Goal: Task Accomplishment & Management: Use online tool/utility

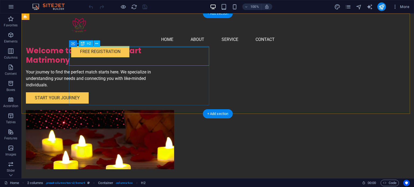
click at [148, 61] on div "Welcome to Petals and Heart Matrimony" at bounding box center [96, 55] width 140 height 19
click at [86, 44] on div "H2" at bounding box center [86, 43] width 14 height 6
click at [107, 50] on div "Welcome to Petals and Heart Matrimony" at bounding box center [96, 55] width 140 height 19
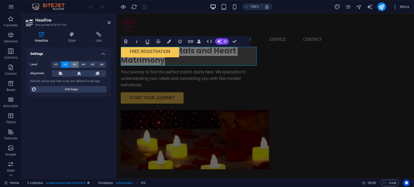
click at [74, 62] on span "H3" at bounding box center [75, 64] width 4 height 6
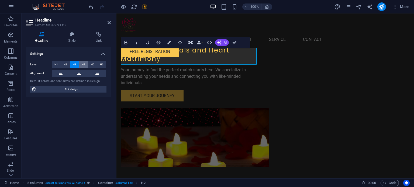
click at [82, 64] on span "H4" at bounding box center [84, 64] width 4 height 6
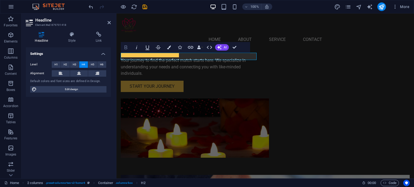
click at [127, 46] on icon "button" at bounding box center [125, 48] width 3 height 4
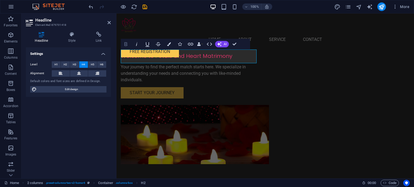
click at [126, 46] on icon "button" at bounding box center [126, 44] width 6 height 6
click at [75, 67] on span "H3" at bounding box center [75, 64] width 4 height 6
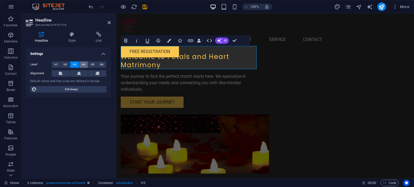
click at [82, 66] on span "H4" at bounding box center [84, 64] width 4 height 6
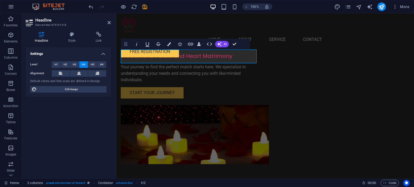
click at [124, 45] on icon "button" at bounding box center [126, 44] width 6 height 6
click at [128, 54] on div "​​​​​ Welcome to Petals and Heart Matrimony" at bounding box center [190, 53] width 138 height 14
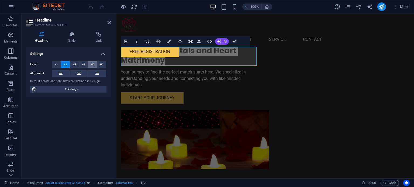
click at [90, 64] on button "H5" at bounding box center [92, 64] width 9 height 6
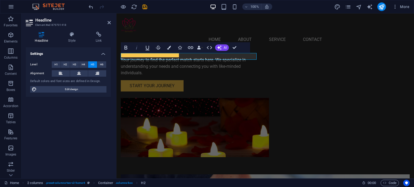
click at [135, 49] on icon "button" at bounding box center [136, 47] width 6 height 6
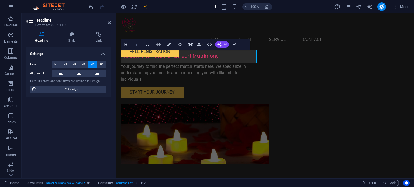
click at [136, 46] on icon "button" at bounding box center [136, 44] width 6 height 6
click at [126, 56] on h5 "Welcome to Petals and Heart Matrimony" at bounding box center [190, 56] width 138 height 7
click at [122, 59] on h5 "Welcome to Petals and Heart Matrimony" at bounding box center [190, 56] width 138 height 7
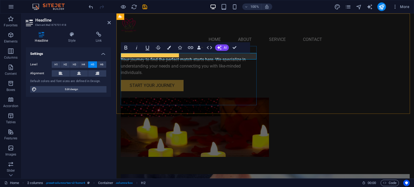
click at [158, 53] on div "Welcome to Petals and Heart Matrimony" at bounding box center [190, 49] width 138 height 6
click at [153, 53] on div "Welcome to Petals and Heart Matrimony" at bounding box center [190, 49] width 138 height 6
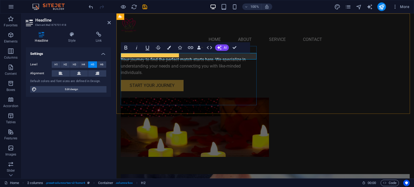
click at [153, 53] on div "Welcome to Petals and Heart Matrimony" at bounding box center [190, 49] width 138 height 6
click at [83, 65] on span "H4" at bounding box center [84, 64] width 4 height 6
click at [72, 65] on button "H3" at bounding box center [74, 64] width 9 height 6
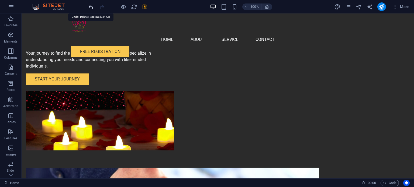
click at [91, 6] on icon "undo" at bounding box center [91, 7] width 6 height 6
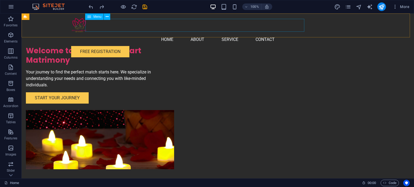
click at [240, 33] on nav "Home About Service Contact" at bounding box center [217, 39] width 293 height 13
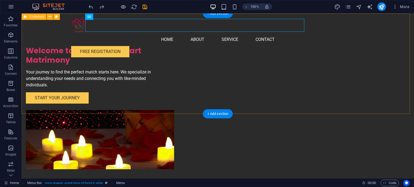
click at [378, 48] on div "Welcome to Petals and Heart Matrimony Your journey to find the perfect match st…" at bounding box center [218, 95] width 392 height 165
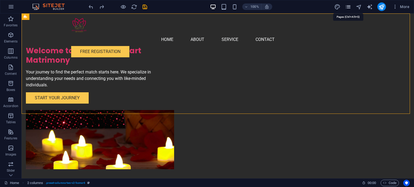
click at [348, 8] on icon "pages" at bounding box center [348, 7] width 6 height 6
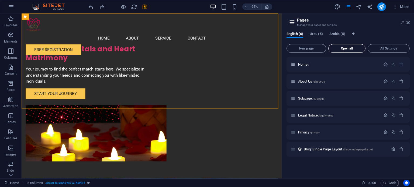
click at [341, 48] on span "Open all" at bounding box center [347, 48] width 32 height 3
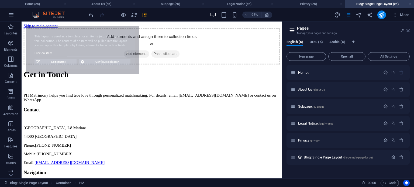
select select "68ae90fe72c3f6b3050445c1"
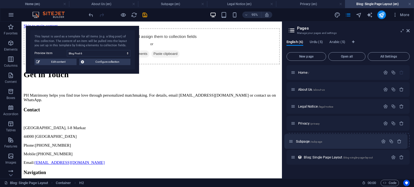
drag, startPoint x: 294, startPoint y: 106, endPoint x: 291, endPoint y: 143, distance: 36.5
click at [291, 143] on div "Home / About Us /about-us Subpage /subpage Legal Notice /legal-notice Privacy /…" at bounding box center [347, 115] width 123 height 100
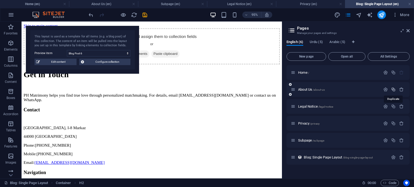
click at [394, 89] on icon "button" at bounding box center [393, 89] width 5 height 5
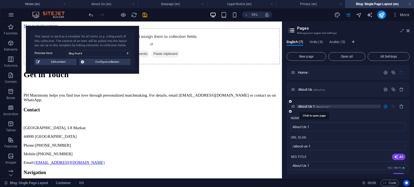
click at [321, 105] on span "About Us 1 /about-us-1" at bounding box center [314, 107] width 32 height 4
click at [303, 129] on input "About Us 1" at bounding box center [348, 127] width 114 height 9
type input "Contact"
type input "/contact"
type input "Contact"
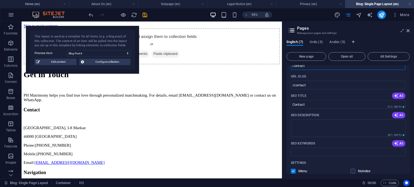
scroll to position [81, 0]
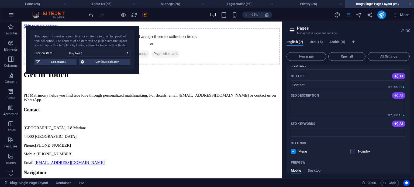
type input "Contact"
click at [398, 95] on span "AI" at bounding box center [398, 95] width 9 height 4
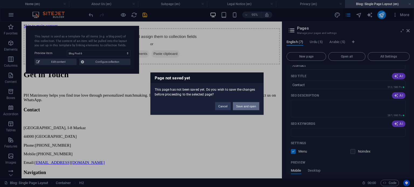
drag, startPoint x: 251, startPoint y: 107, endPoint x: 245, endPoint y: 90, distance: 17.7
click at [251, 107] on button "Save and open" at bounding box center [246, 106] width 26 height 8
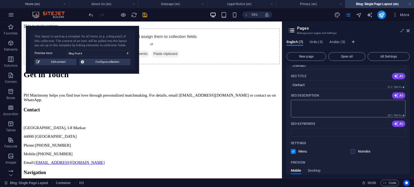
click at [329, 103] on textarea "SEO Description" at bounding box center [348, 109] width 114 height 18
click at [395, 125] on icon "button" at bounding box center [396, 124] width 4 height 4
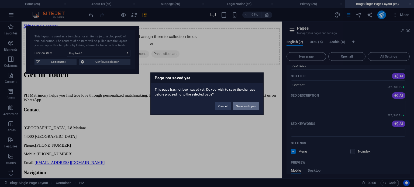
drag, startPoint x: 242, startPoint y: 106, endPoint x: 233, endPoint y: 89, distance: 19.5
click at [242, 106] on button "Save and open" at bounding box center [246, 106] width 26 height 8
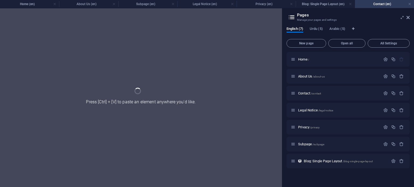
scroll to position [0, 0]
click at [307, 93] on span "Contact /contact" at bounding box center [309, 93] width 23 height 4
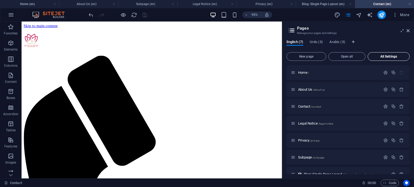
click at [387, 54] on button "All Settings" at bounding box center [388, 56] width 42 height 9
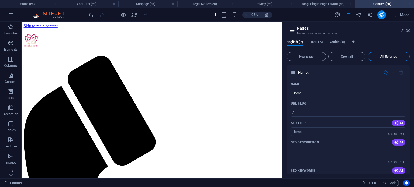
scroll to position [1335, 0]
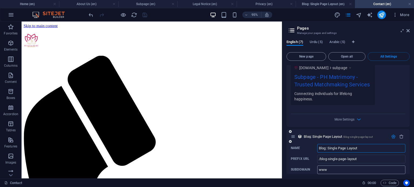
click at [338, 166] on input "www" at bounding box center [361, 170] width 88 height 9
drag, startPoint x: 406, startPoint y: 30, endPoint x: 356, endPoint y: 25, distance: 50.9
click at [406, 30] on icon at bounding box center [407, 31] width 3 height 4
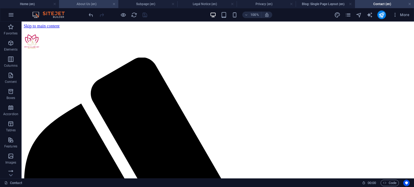
click at [83, 2] on h4 "About Us (en)" at bounding box center [88, 4] width 59 height 6
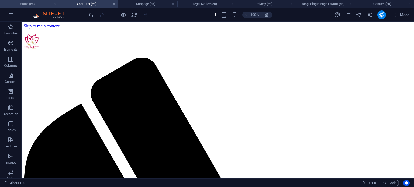
click at [30, 5] on h4 "Home (en)" at bounding box center [29, 4] width 59 height 6
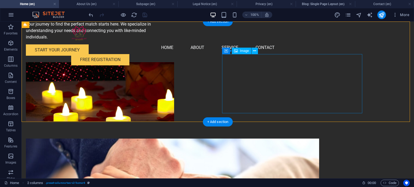
scroll to position [81, 0]
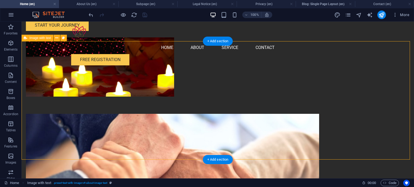
drag, startPoint x: 47, startPoint y: 70, endPoint x: 189, endPoint y: 112, distance: 147.1
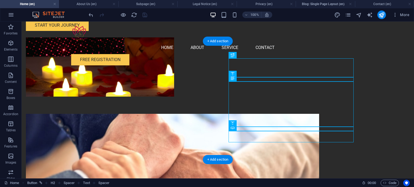
click at [166, 114] on figure at bounding box center [172, 164] width 293 height 101
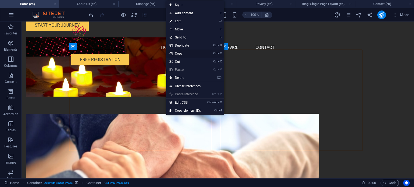
click at [184, 55] on link "Ctrl C Copy" at bounding box center [185, 54] width 38 height 8
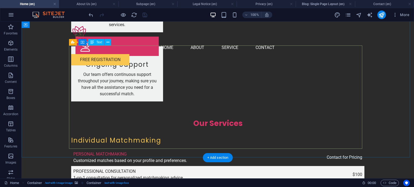
scroll to position [943, 0]
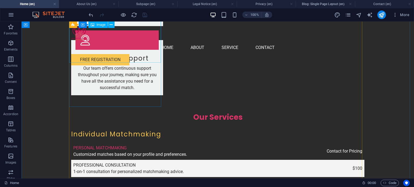
select select "vw"
select select "px"
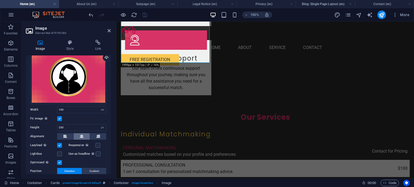
scroll to position [55, 0]
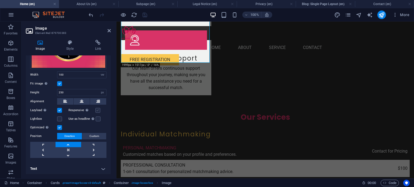
click at [97, 111] on label at bounding box center [97, 110] width 5 height 5
click at [0, 0] on input "Responsive Automatically load retina image and smartphone optimized sizes." at bounding box center [0, 0] width 0 height 0
click at [58, 110] on label at bounding box center [59, 110] width 5 height 5
click at [0, 0] on input "Lazyload Loading images after the page loads improves page speed." at bounding box center [0, 0] width 0 height 0
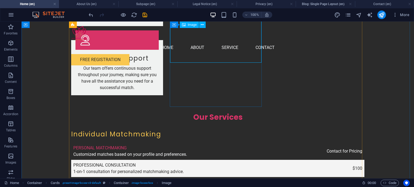
select select "vw"
select select "px"
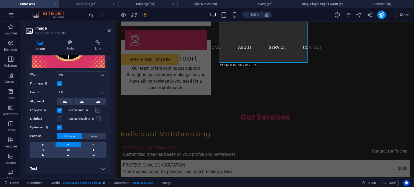
click at [96, 110] on label at bounding box center [97, 110] width 5 height 5
click at [0, 0] on input "Responsive Automatically load retina image and smartphone optimized sizes." at bounding box center [0, 0] width 0 height 0
click at [61, 109] on label at bounding box center [59, 110] width 5 height 5
click at [0, 0] on input "Lazyload Loading images after the page loads improves page speed." at bounding box center [0, 0] width 0 height 0
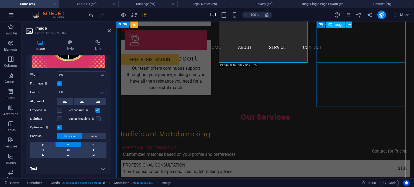
select select "vw"
select select "px"
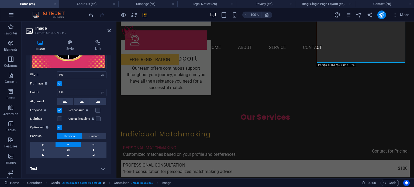
click at [60, 110] on label at bounding box center [59, 110] width 5 height 5
click at [0, 0] on input "Lazyload Loading images after the page loads improves page speed." at bounding box center [0, 0] width 0 height 0
click at [95, 110] on label at bounding box center [97, 110] width 5 height 5
click at [0, 0] on input "Responsive Automatically load retina image and smartphone optimized sizes." at bounding box center [0, 0] width 0 height 0
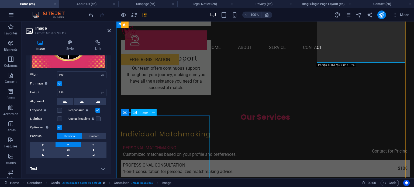
select select "vw"
select select "px"
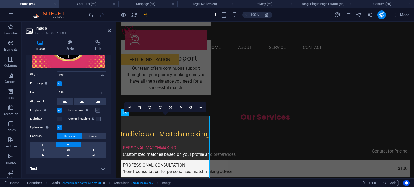
click at [96, 109] on label at bounding box center [97, 110] width 5 height 5
click at [0, 0] on input "Responsive Automatically load retina image and smartphone optimized sizes." at bounding box center [0, 0] width 0 height 0
click at [60, 109] on label at bounding box center [59, 110] width 5 height 5
click at [0, 0] on input "Lazyload Loading images after the page loads improves page speed." at bounding box center [0, 0] width 0 height 0
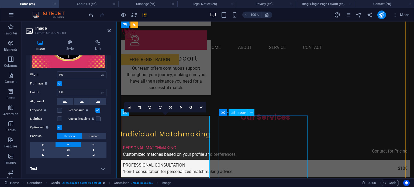
select select "vw"
select select "px"
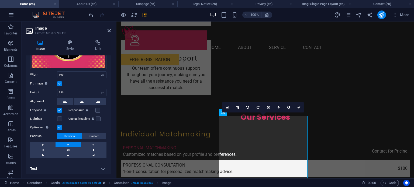
click at [60, 111] on label at bounding box center [59, 110] width 5 height 5
click at [0, 0] on input "Lazyload Loading images after the page loads improves page speed." at bounding box center [0, 0] width 0 height 0
click at [97, 110] on label at bounding box center [97, 110] width 5 height 5
click at [0, 0] on input "Responsive Automatically load retina image and smartphone optimized sizes." at bounding box center [0, 0] width 0 height 0
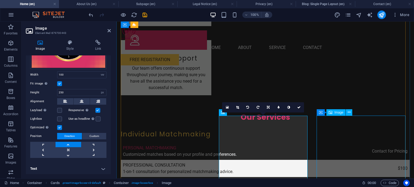
select select "vw"
select select "px"
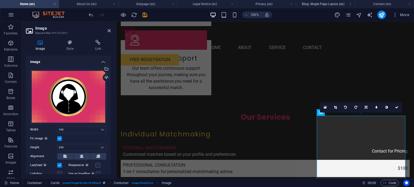
click at [60, 164] on label at bounding box center [59, 165] width 5 height 5
click at [0, 0] on input "Lazyload Loading images after the page loads improves page speed." at bounding box center [0, 0] width 0 height 0
click at [99, 164] on label at bounding box center [97, 165] width 5 height 5
click at [0, 0] on input "Responsive Automatically load retina image and smartphone optimized sizes." at bounding box center [0, 0] width 0 height 0
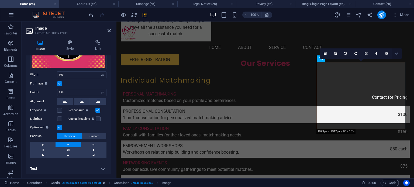
drag, startPoint x: 397, startPoint y: 53, endPoint x: 362, endPoint y: 40, distance: 37.3
click at [397, 53] on icon at bounding box center [396, 53] width 3 height 3
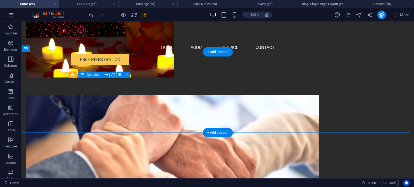
scroll to position [0, 0]
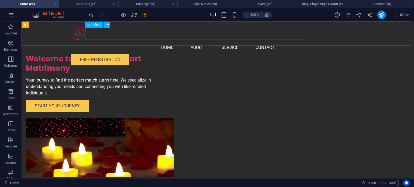
click at [183, 41] on nav "Home About Service Contact" at bounding box center [217, 47] width 293 height 13
select select
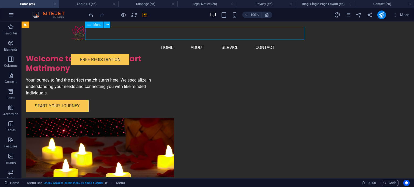
select select
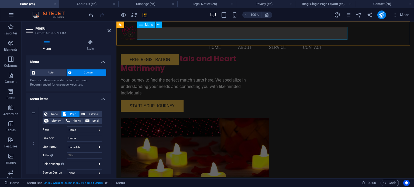
click at [218, 41] on nav "Home About Service Contact" at bounding box center [265, 47] width 289 height 13
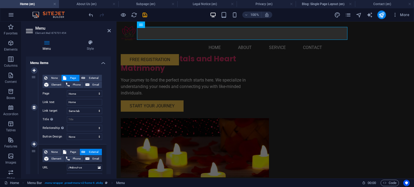
scroll to position [54, 0]
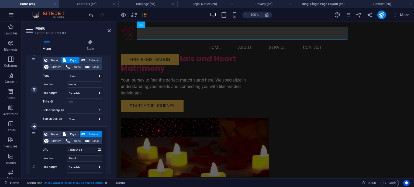
click at [80, 94] on select "New tab Same tab Overlay" at bounding box center [84, 93] width 35 height 6
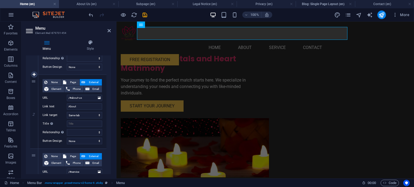
scroll to position [108, 0]
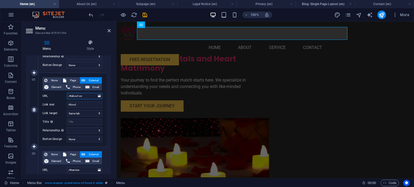
click at [70, 97] on input "/#about-us" at bounding box center [84, 96] width 35 height 6
type input "/about-us"
select select
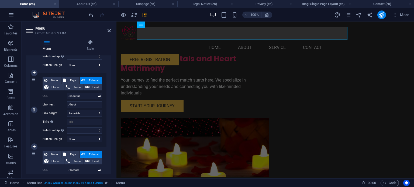
select select
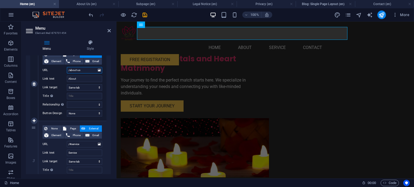
scroll to position [135, 0]
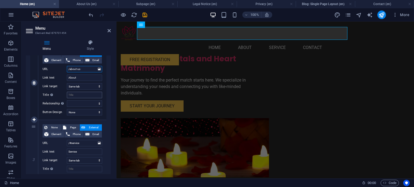
type input "/about-us"
click at [78, 94] on input "Title Additional link description, should not be the same as the link text. The…" at bounding box center [84, 95] width 35 height 6
type input "Abou"
select select
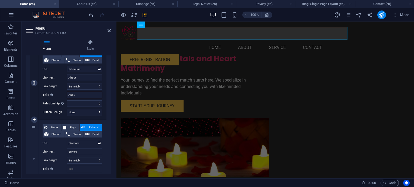
select select
type input "About"
select select
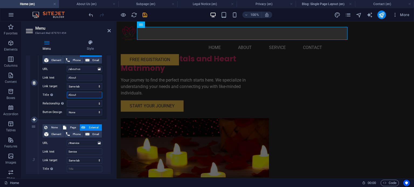
select select
type input "About"
click at [84, 104] on select "alternate author bookmark external help license next nofollow noreferrer noopen…" at bounding box center [84, 103] width 35 height 6
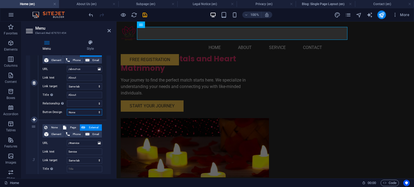
click at [81, 113] on select "None Default Primary Secondary" at bounding box center [84, 112] width 35 height 6
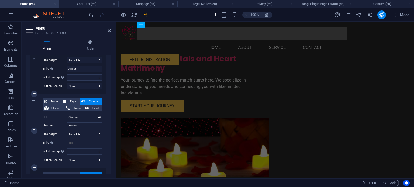
scroll to position [162, 0]
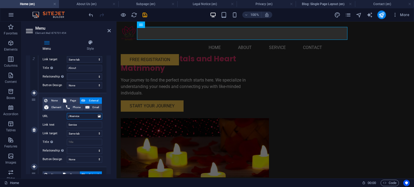
click at [70, 117] on input "/#service" at bounding box center [84, 116] width 35 height 6
type input "/service"
select select
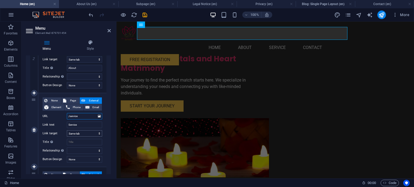
select select
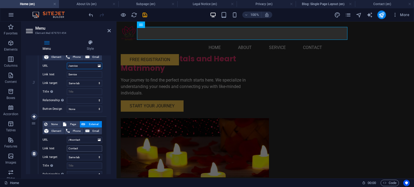
scroll to position [216, 0]
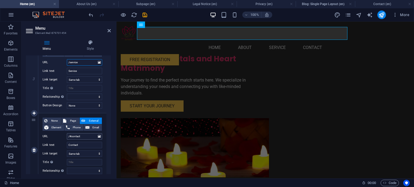
type input "/service"
click at [70, 137] on input "/#contact" at bounding box center [84, 136] width 35 height 6
type input "/contact"
select select
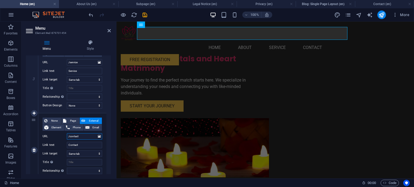
select select
type input "/contact"
click at [81, 88] on input "Title Additional link description, should not be the same as the link text. The…" at bounding box center [84, 88] width 35 height 6
type input "Service"
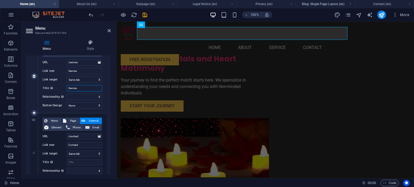
select select
type input "Services"
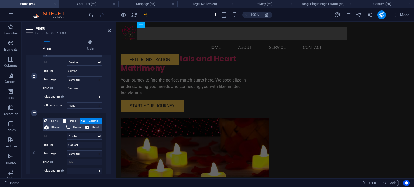
select select
type input "Services"
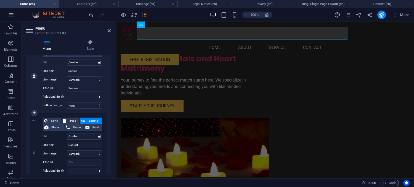
click at [79, 70] on input "Service" at bounding box center [84, 71] width 35 height 6
type input "Services"
select select
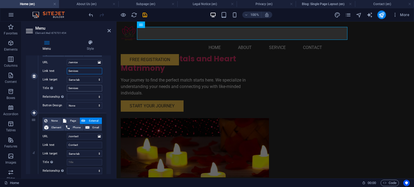
select select
type input "Services"
click at [76, 161] on input "Title Additional link description, should not be the same as the link text. The…" at bounding box center [84, 162] width 35 height 6
type input "Contact"
select select
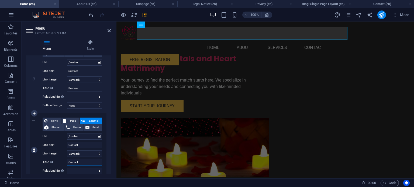
select select
type input "Contact"
click at [88, 145] on input "Contact" at bounding box center [84, 145] width 35 height 6
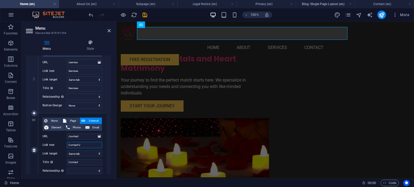
type input "Contact Us"
select select
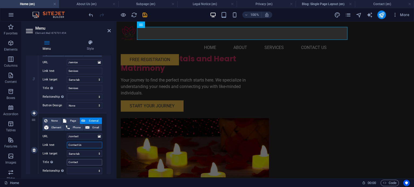
type input "Contact Us"
click at [82, 163] on input "Contact" at bounding box center [84, 162] width 35 height 6
type input "Contact U"
select select
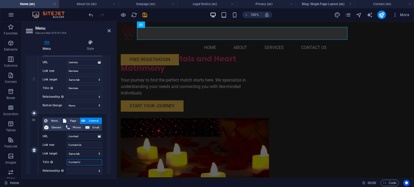
select select
type input "Contact Us"
select select
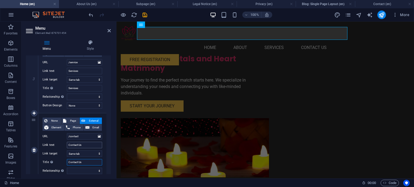
select select
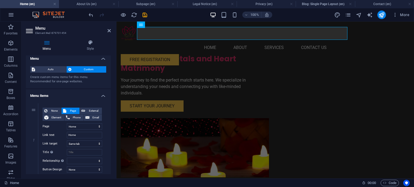
scroll to position [0, 0]
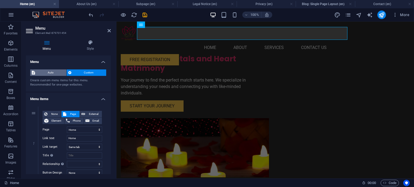
type input "Contact Us"
click at [48, 73] on span "Auto" at bounding box center [51, 73] width 28 height 6
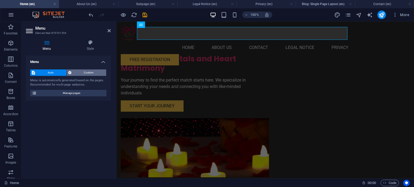
click at [79, 72] on span "Custom" at bounding box center [89, 73] width 32 height 6
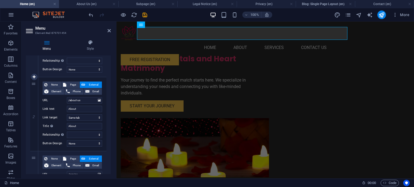
scroll to position [108, 0]
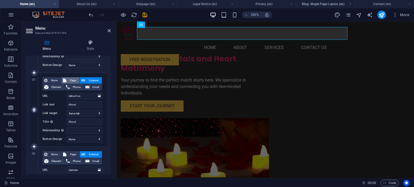
click at [65, 79] on icon at bounding box center [64, 80] width 3 height 6
select select
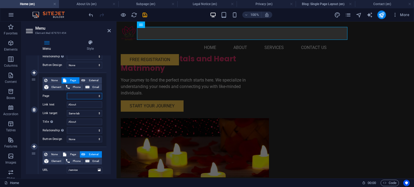
select select
click at [79, 94] on select "Home About Us Contact Legal Notice Privacy Subpage Home About Us Legal Notice P…" at bounding box center [84, 96] width 35 height 6
select select "1"
click at [67, 93] on select "Home About Us Contact Legal Notice Privacy Subpage Home About Us Legal Notice P…" at bounding box center [84, 96] width 35 height 6
select select
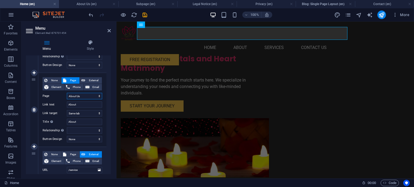
select select
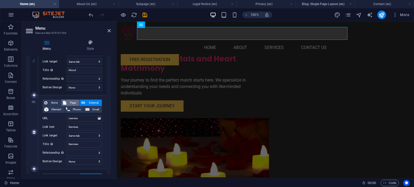
scroll to position [162, 0]
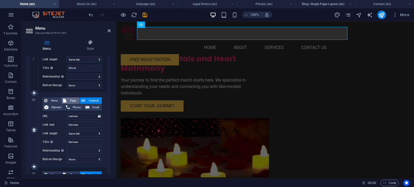
click at [73, 99] on span "Page" at bounding box center [73, 101] width 10 height 6
select select
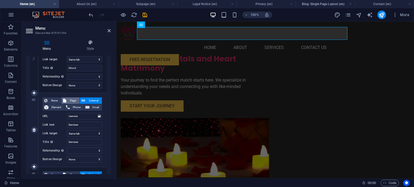
select select
click at [77, 116] on select "Home About Us Contact Legal Notice Privacy Subpage Home About Us Legal Notice P…" at bounding box center [84, 116] width 35 height 6
select select "5"
click at [67, 113] on select "Home About Us Contact Legal Notice Privacy Subpage Home About Us Legal Notice P…" at bounding box center [84, 116] width 35 height 6
select select
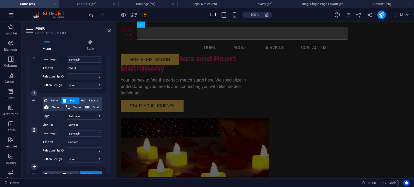
select select
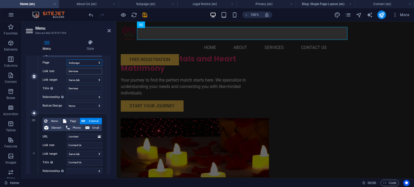
scroll to position [216, 0]
click at [81, 154] on select "New tab Same tab Overlay" at bounding box center [84, 154] width 35 height 6
click at [71, 122] on span "Page" at bounding box center [73, 121] width 10 height 6
select select
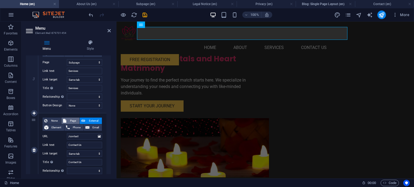
select select
click at [85, 137] on select "Home About Us Contact Legal Notice Privacy Subpage Home About Us Legal Notice P…" at bounding box center [84, 136] width 35 height 6
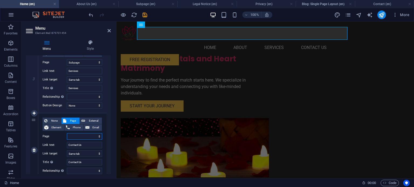
select select "2"
click at [67, 133] on select "Home About Us Contact Legal Notice Privacy Subpage Home About Us Legal Notice P…" at bounding box center [84, 136] width 35 height 6
select select
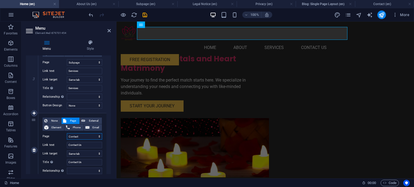
select select
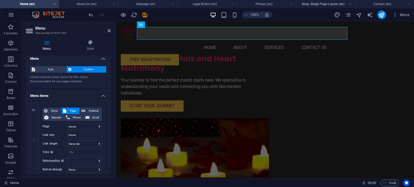
scroll to position [0, 0]
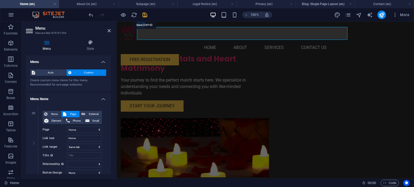
click at [145, 15] on icon "save" at bounding box center [145, 15] width 6 height 6
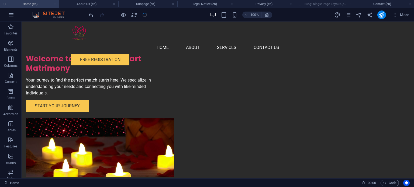
checkbox input "false"
click at [383, 16] on icon "publish" at bounding box center [381, 15] width 6 height 6
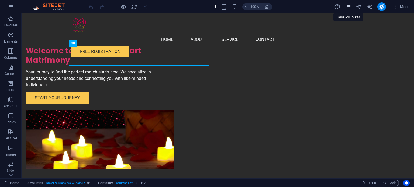
click at [346, 6] on icon "pages" at bounding box center [348, 7] width 6 height 6
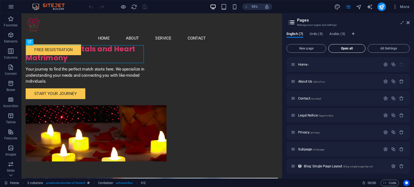
click at [345, 48] on span "Open all" at bounding box center [347, 48] width 32 height 3
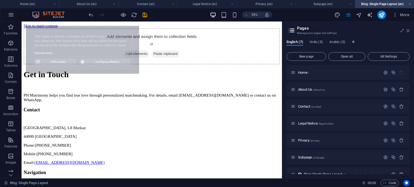
select select "68ae90fe72c3f6b3050445c1"
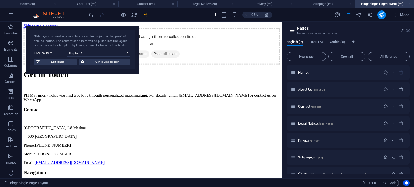
click at [407, 31] on icon at bounding box center [407, 31] width 3 height 4
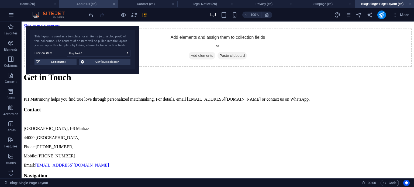
click at [81, 1] on h4 "About Us (en)" at bounding box center [88, 4] width 59 height 6
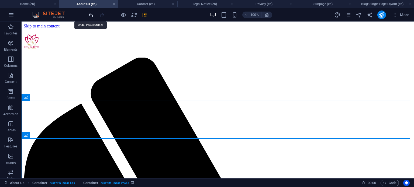
click at [90, 15] on icon "undo" at bounding box center [91, 15] width 6 height 6
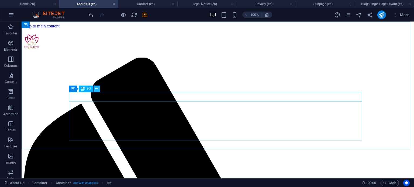
click at [96, 89] on icon at bounding box center [96, 89] width 3 height 6
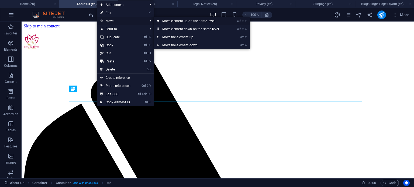
click at [178, 21] on link "Ctrl ⇧ ⬆ Move element up on the same level" at bounding box center [192, 21] width 76 height 8
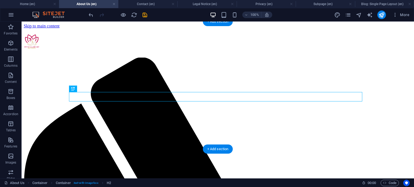
drag, startPoint x: 148, startPoint y: 97, endPoint x: 148, endPoint y: 56, distance: 41.0
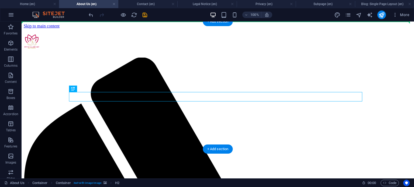
drag, startPoint x: 145, startPoint y: 97, endPoint x: 144, endPoint y: 51, distance: 45.5
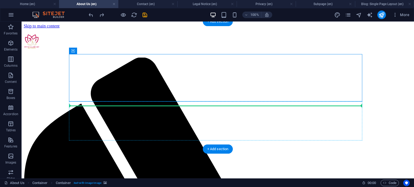
drag, startPoint x: 150, startPoint y: 67, endPoint x: 145, endPoint y: 107, distance: 40.6
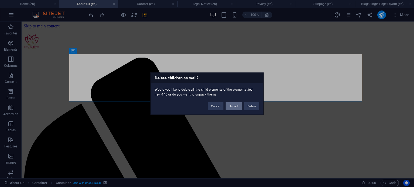
click at [231, 106] on button "Unpack" at bounding box center [233, 106] width 16 height 8
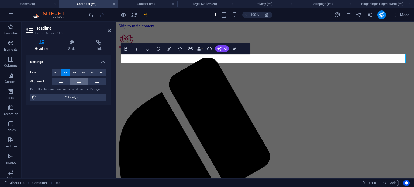
click at [78, 84] on icon at bounding box center [79, 81] width 4 height 6
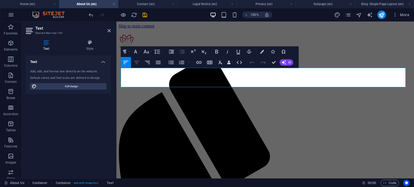
click at [139, 64] on icon "button" at bounding box center [136, 62] width 6 height 6
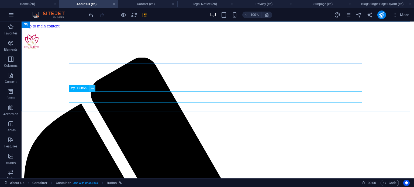
click at [91, 87] on icon at bounding box center [92, 89] width 3 height 6
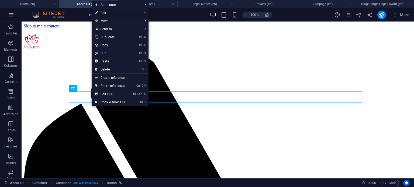
click at [123, 14] on link "⏎ Edit" at bounding box center [110, 13] width 36 height 8
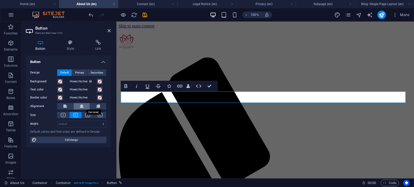
click at [79, 106] on button at bounding box center [82, 106] width 16 height 6
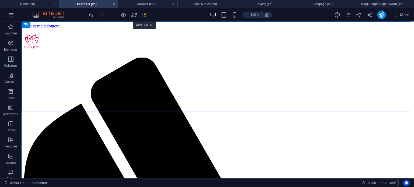
click at [146, 14] on icon "save" at bounding box center [145, 15] width 6 height 6
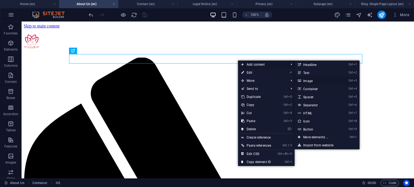
drag, startPoint x: 306, startPoint y: 81, endPoint x: 190, endPoint y: 60, distance: 118.3
click at [306, 81] on link "Ctrl 3 Image" at bounding box center [316, 81] width 44 height 8
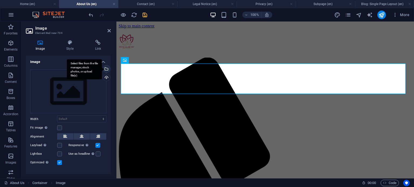
click at [105, 68] on div "Select files from the file manager, stock photos, or upload file(s)" at bounding box center [106, 69] width 8 height 8
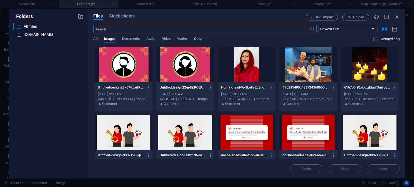
click at [200, 39] on span "Other" at bounding box center [198, 40] width 9 height 8
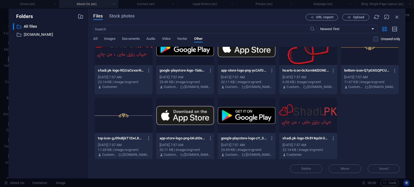
scroll to position [563, 0]
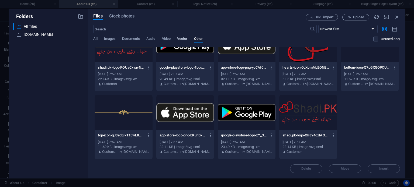
click at [183, 38] on span "Vector" at bounding box center [182, 40] width 11 height 8
click at [164, 39] on span "Video" at bounding box center [166, 40] width 9 height 8
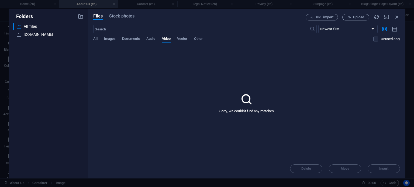
click at [158, 39] on div "All Images Documents Audio Video Vector Other" at bounding box center [233, 42] width 280 height 10
click at [156, 40] on div "All Images Documents Audio Video Vector Other" at bounding box center [233, 42] width 280 height 10
click at [151, 41] on span "Audio" at bounding box center [150, 40] width 9 height 8
click at [110, 40] on span "Images" at bounding box center [110, 40] width 12 height 8
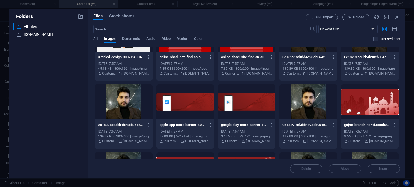
scroll to position [189, 0]
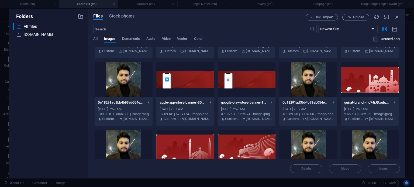
click at [346, 82] on div at bounding box center [370, 79] width 58 height 35
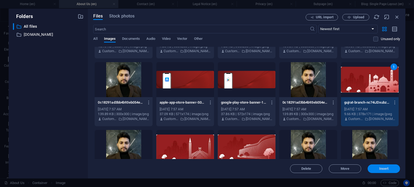
click at [383, 167] on button "Insert" at bounding box center [383, 169] width 32 height 9
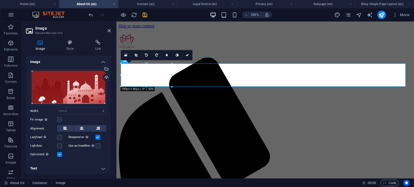
click at [59, 120] on label at bounding box center [59, 119] width 5 height 5
click at [0, 0] on input "Fit image Automatically fit image to a fixed width and height" at bounding box center [0, 0] width 0 height 0
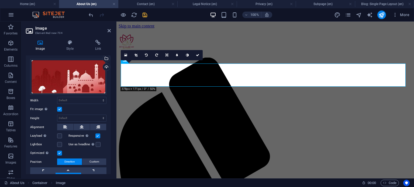
scroll to position [9, 0]
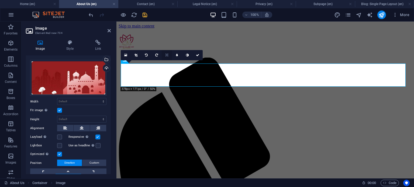
click at [165, 54] on icon at bounding box center [166, 55] width 3 height 3
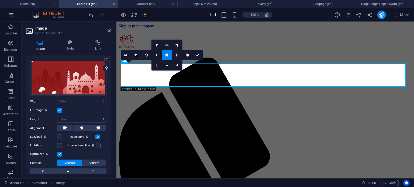
click at [165, 56] on link at bounding box center [167, 55] width 10 height 10
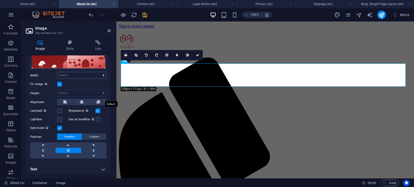
scroll to position [36, 0]
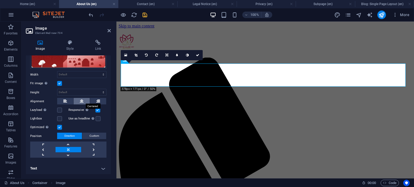
click at [82, 100] on icon at bounding box center [82, 101] width 4 height 6
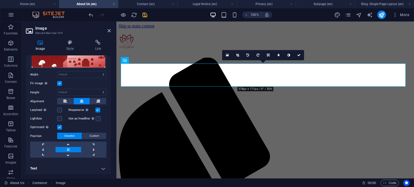
click at [58, 127] on label at bounding box center [59, 127] width 5 height 5
click at [0, 0] on input "Optimized Images are compressed to improve page speed." at bounding box center [0, 0] width 0 height 0
click at [58, 127] on label at bounding box center [59, 127] width 5 height 5
click at [0, 0] on input "Optimized Images are compressed to improve page speed." at bounding box center [0, 0] width 0 height 0
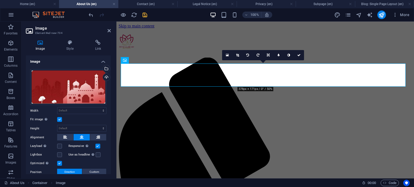
scroll to position [0, 0]
click at [69, 49] on h4 "Style" at bounding box center [71, 45] width 29 height 11
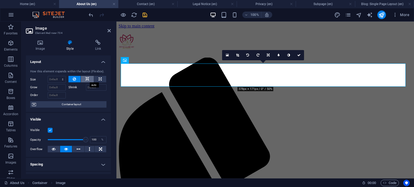
click at [86, 79] on icon at bounding box center [87, 79] width 4 height 6
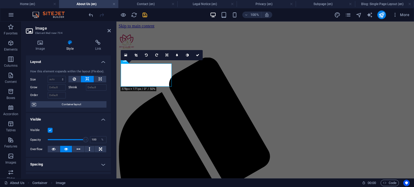
click at [86, 79] on icon at bounding box center [87, 79] width 4 height 6
click at [74, 81] on icon at bounding box center [74, 79] width 3 height 6
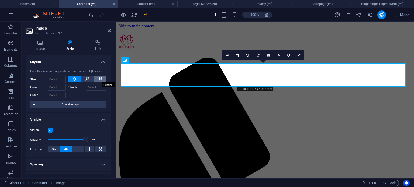
click at [99, 78] on icon at bounding box center [100, 79] width 3 height 6
type input "100"
select select "%"
click at [57, 103] on span "Container layout" at bounding box center [71, 104] width 67 height 6
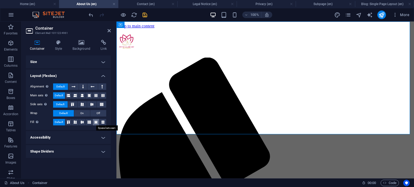
click at [95, 123] on icon at bounding box center [96, 122] width 6 height 3
click at [57, 124] on span "Default" at bounding box center [59, 122] width 8 height 6
click at [77, 46] on h4 "Background" at bounding box center [82, 45] width 28 height 11
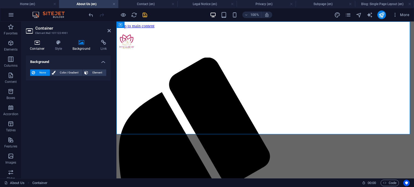
click at [39, 49] on h4 "Container" at bounding box center [38, 45] width 25 height 11
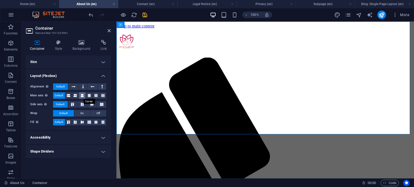
click at [83, 96] on icon at bounding box center [82, 95] width 3 height 6
click at [92, 104] on icon at bounding box center [92, 104] width 6 height 3
click at [83, 143] on h4 "Accessibility" at bounding box center [68, 137] width 85 height 13
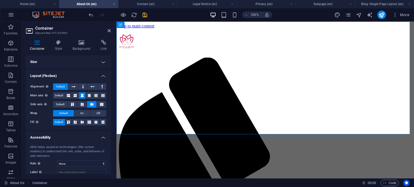
click at [85, 138] on h4 "Accessibility" at bounding box center [68, 136] width 85 height 10
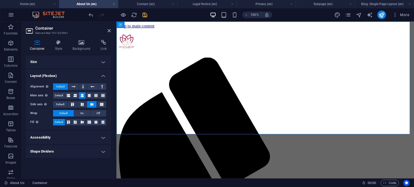
click at [74, 150] on h4 "Shape Dividers" at bounding box center [68, 151] width 85 height 13
click at [74, 150] on h4 "Shape Dividers" at bounding box center [68, 150] width 85 height 10
click at [53, 66] on h4 "Size" at bounding box center [68, 61] width 85 height 13
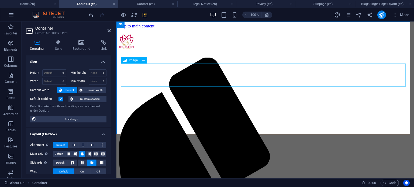
select select "%"
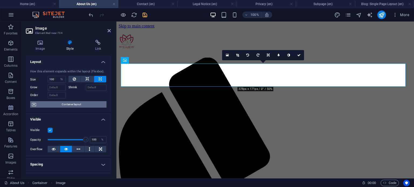
click at [60, 105] on span "Container layout" at bounding box center [71, 104] width 67 height 6
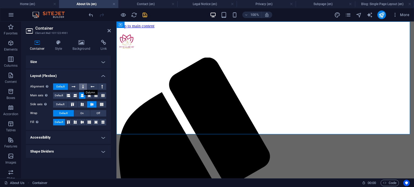
click at [81, 86] on button at bounding box center [83, 87] width 8 height 6
click at [64, 88] on span "Default" at bounding box center [60, 87] width 8 height 6
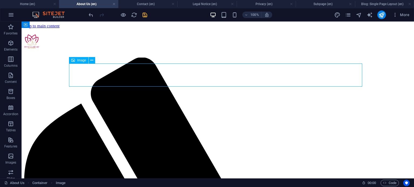
drag, startPoint x: 173, startPoint y: 75, endPoint x: 267, endPoint y: 78, distance: 93.5
drag, startPoint x: 218, startPoint y: 75, endPoint x: 218, endPoint y: 80, distance: 5.1
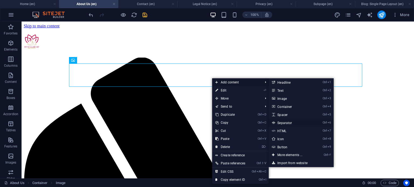
click at [287, 124] on link "Ctrl 6 Separator" at bounding box center [291, 123] width 44 height 8
select select "%"
select select "px"
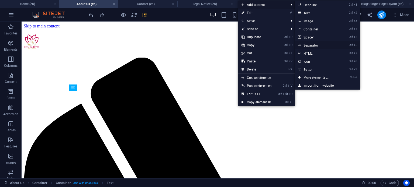
click at [309, 45] on link "Ctrl 6 Separator" at bounding box center [317, 45] width 44 height 8
select select "%"
select select "px"
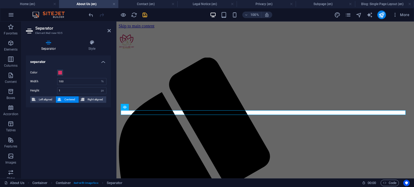
click at [70, 110] on div "separator Color Width 100 px rem % vh vw Height 1 px rem vh vw Left aligned Cen…" at bounding box center [68, 114] width 85 height 119
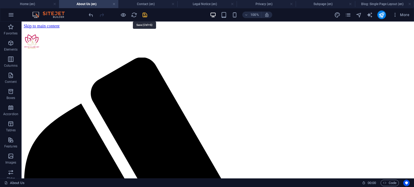
click at [143, 14] on icon "save" at bounding box center [145, 15] width 6 height 6
click at [94, 5] on h4 "About Us (en)" at bounding box center [88, 4] width 59 height 6
click at [349, 18] on div "More" at bounding box center [372, 15] width 77 height 9
click at [348, 17] on icon "pages" at bounding box center [348, 15] width 6 height 6
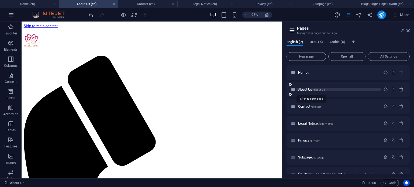
click at [317, 89] on span "/about-us" at bounding box center [319, 89] width 12 height 3
click at [381, 89] on button "button" at bounding box center [385, 89] width 8 height 5
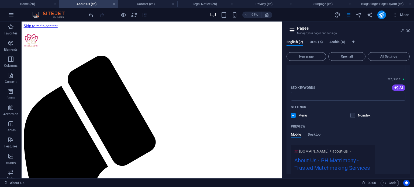
scroll to position [162, 0]
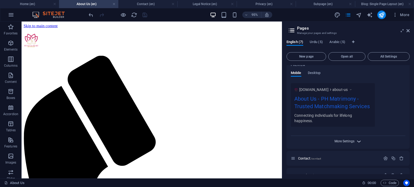
click at [344, 142] on span "More Settings" at bounding box center [344, 142] width 20 height 4
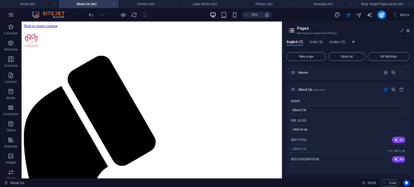
scroll to position [0, 0]
click at [385, 90] on icon "button" at bounding box center [385, 89] width 5 height 5
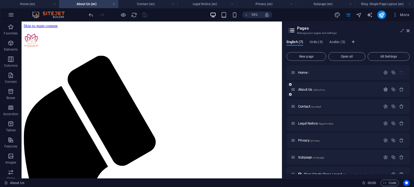
click at [383, 88] on icon "button" at bounding box center [385, 89] width 5 height 5
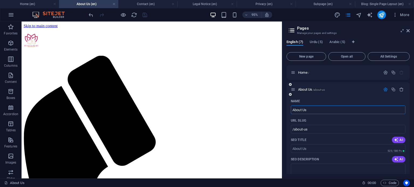
drag, startPoint x: 307, startPoint y: 112, endPoint x: 302, endPoint y: 112, distance: 4.9
click at [302, 112] on input "About Us" at bounding box center [348, 110] width 114 height 9
click at [384, 89] on icon "button" at bounding box center [385, 89] width 5 height 5
